Goal: Find specific page/section: Find specific page/section

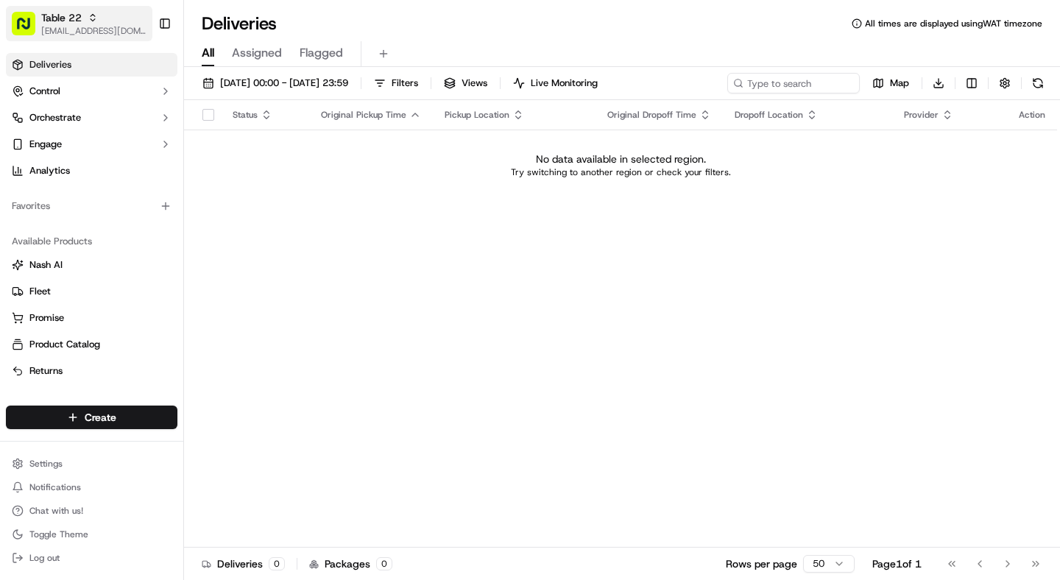
click at [64, 27] on span "[EMAIL_ADDRESS][DOMAIN_NAME]" at bounding box center [93, 31] width 105 height 12
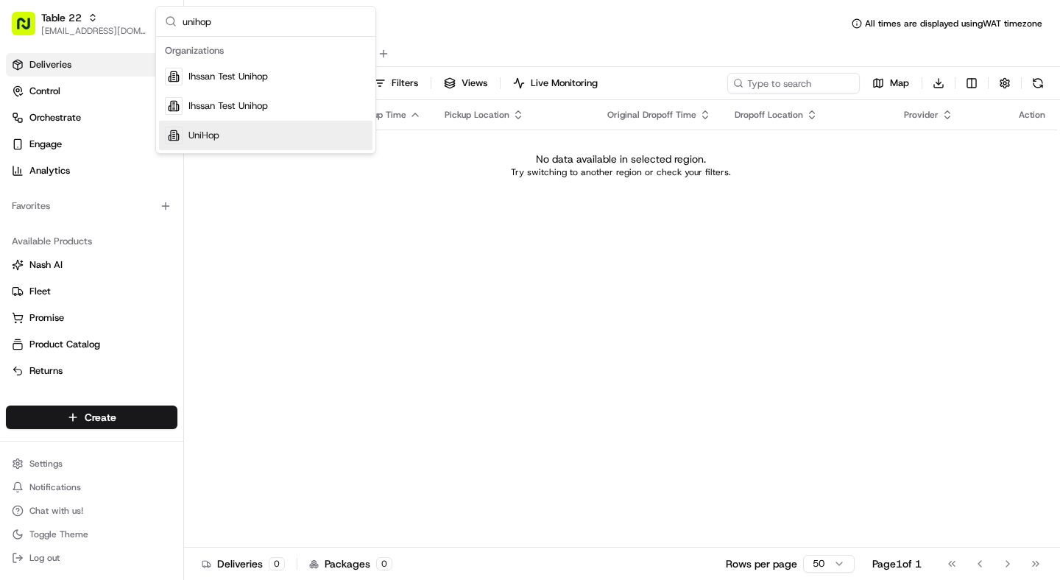
type input "unihop"
click at [221, 134] on div "UniHop" at bounding box center [266, 135] width 214 height 29
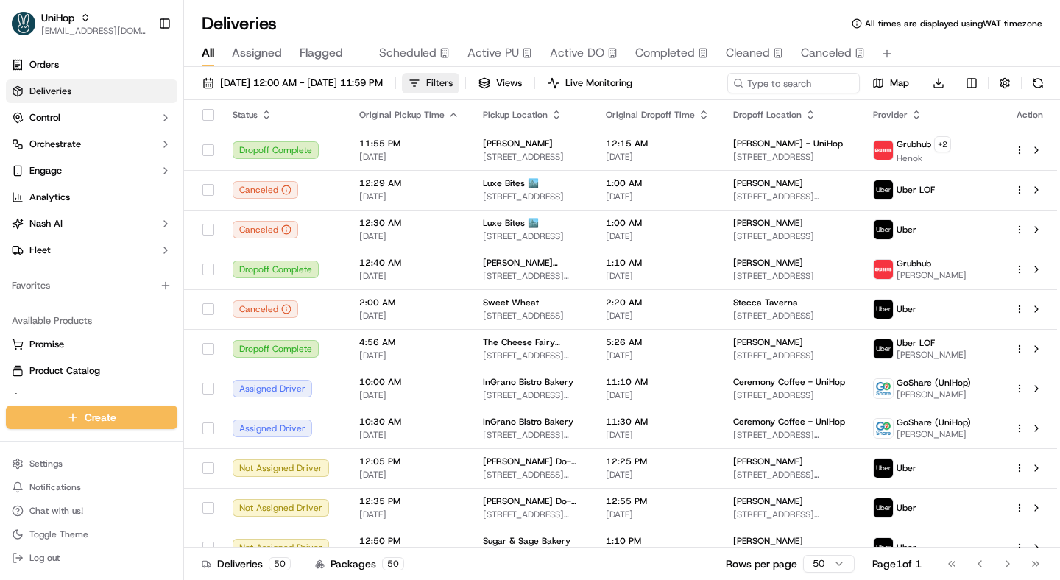
click at [453, 82] on span "Filters" at bounding box center [439, 83] width 27 height 13
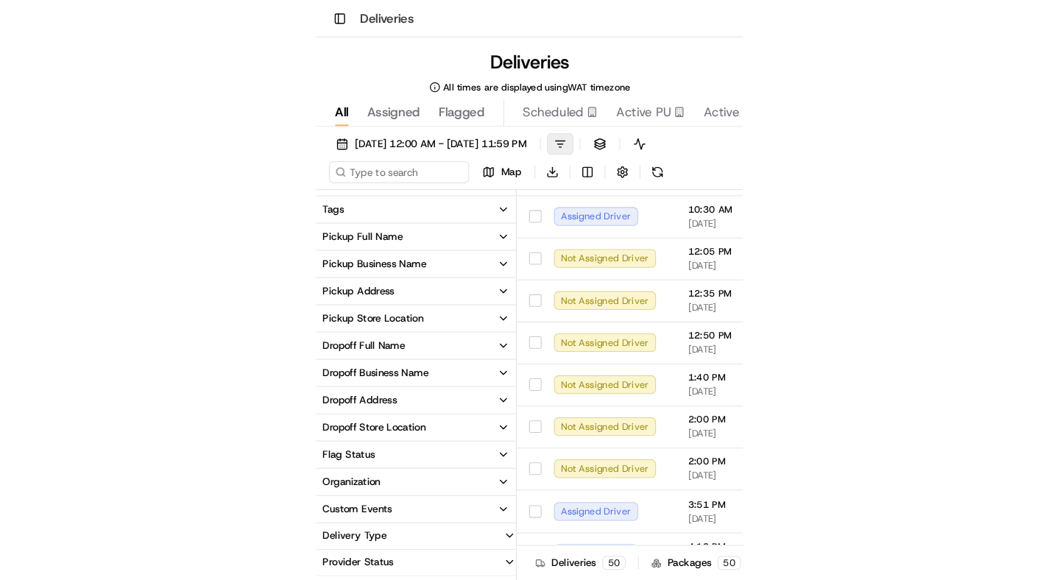
scroll to position [275, 0]
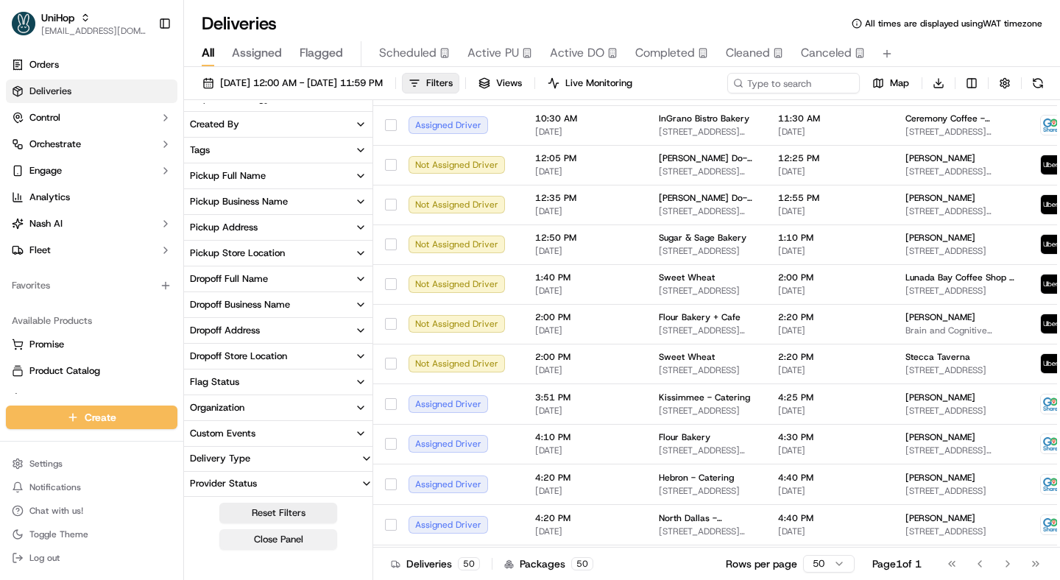
click at [274, 539] on button "Close Panel" at bounding box center [278, 539] width 118 height 21
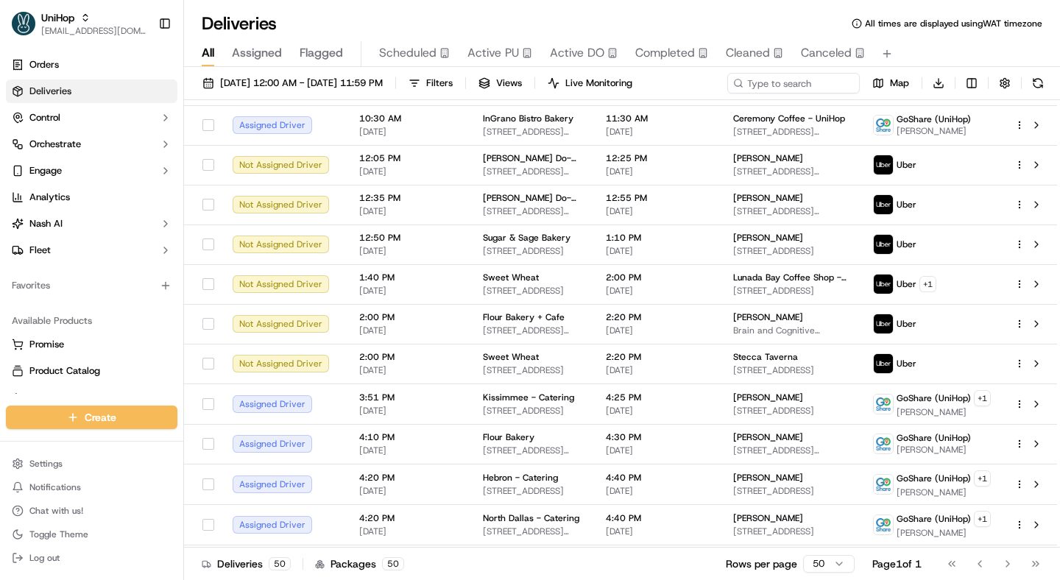
click at [409, 61] on span "Scheduled" at bounding box center [407, 53] width 57 height 18
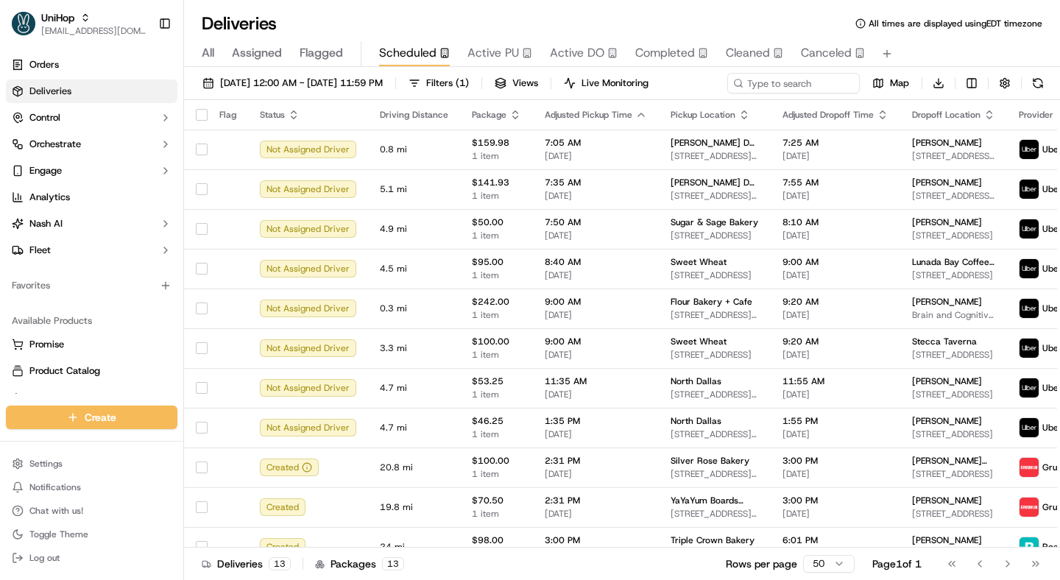
click at [209, 52] on span "All" at bounding box center [208, 53] width 13 height 18
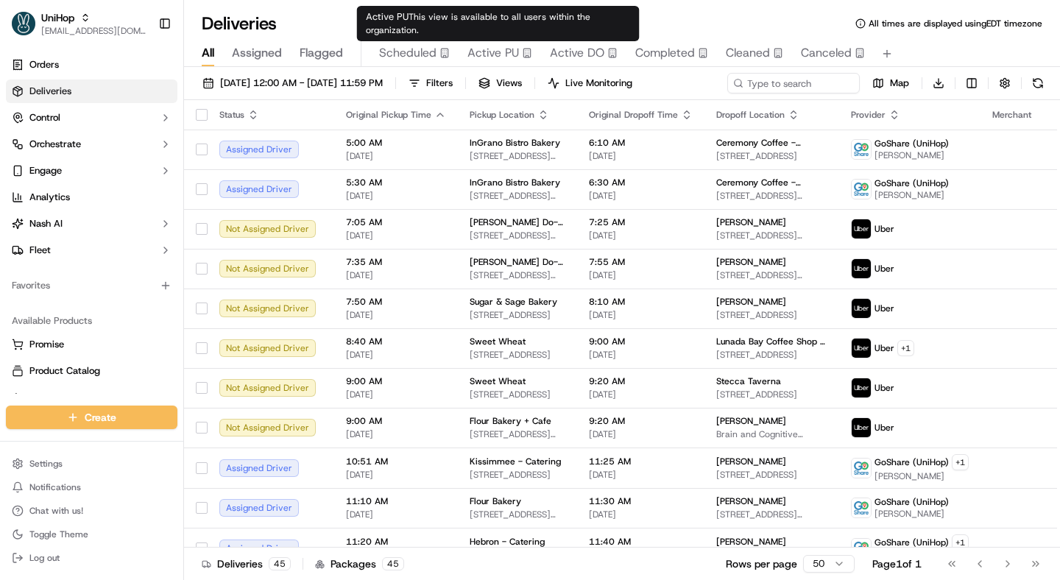
click at [495, 57] on span "Active PU" at bounding box center [494, 53] width 52 height 18
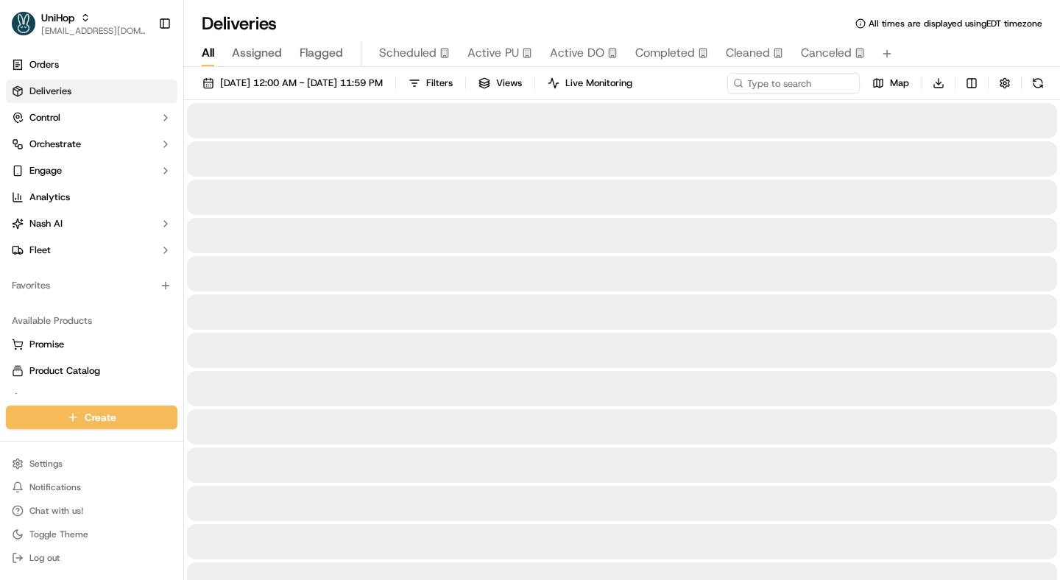
click at [210, 56] on span "All" at bounding box center [208, 53] width 13 height 18
